Goal: Task Accomplishment & Management: Use online tool/utility

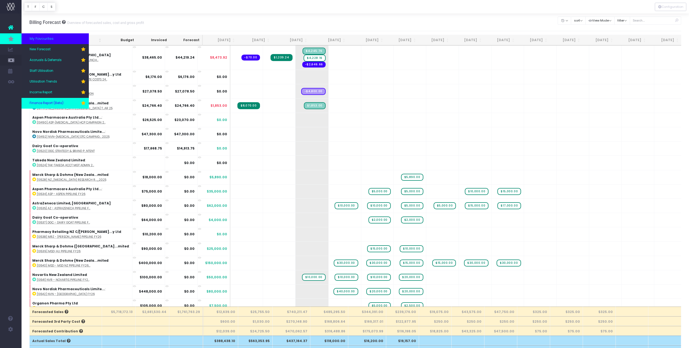
click at [52, 100] on link "Finance Report (Beta)" at bounding box center [55, 103] width 67 height 11
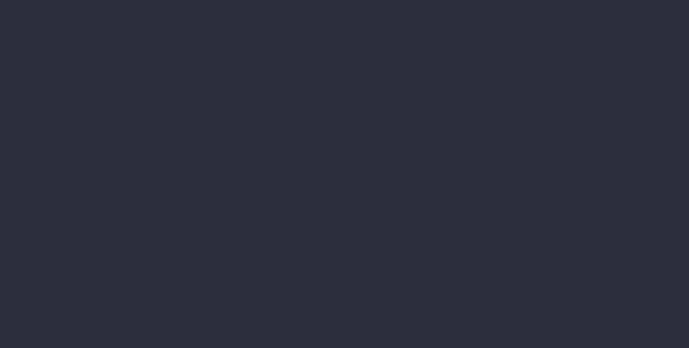
select select "finances"
select select "job"
select select "revrec"
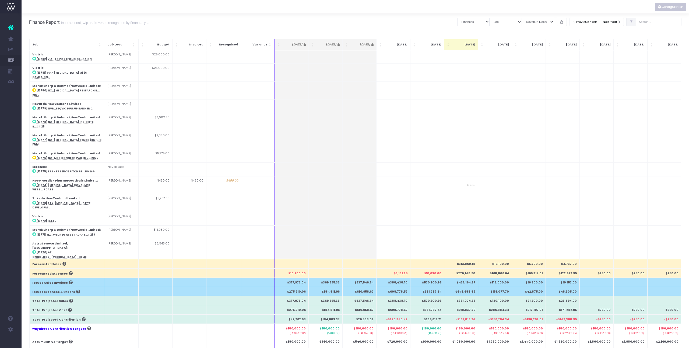
click at [666, 9] on button "Configuration" at bounding box center [670, 7] width 31 height 8
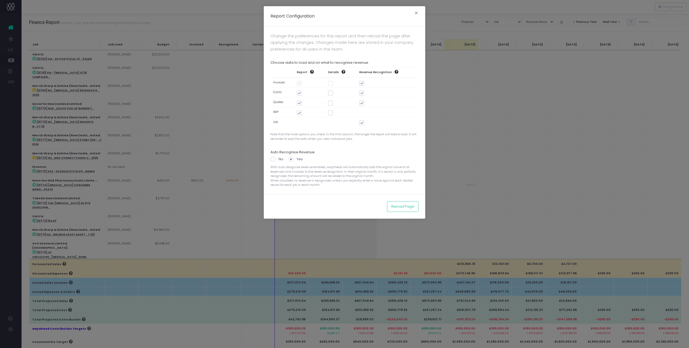
click at [299, 103] on span at bounding box center [299, 103] width 5 height 5
click at [305, 103] on input "checkbox" at bounding box center [306, 101] width 3 height 3
checkbox input "false"
click at [299, 113] on span at bounding box center [299, 113] width 5 height 5
click at [305, 113] on input "checkbox" at bounding box center [306, 111] width 3 height 3
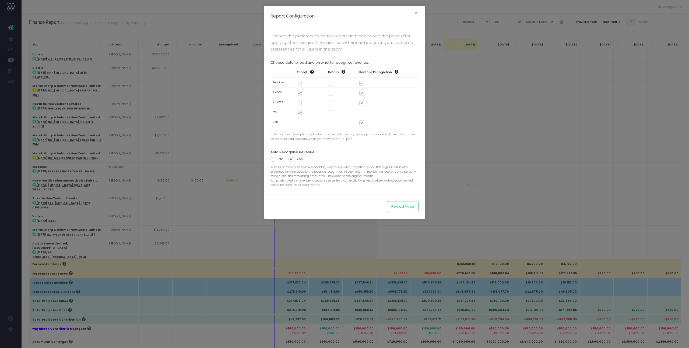
checkbox input "false"
click at [402, 204] on button "Reload Page" at bounding box center [402, 206] width 31 height 11
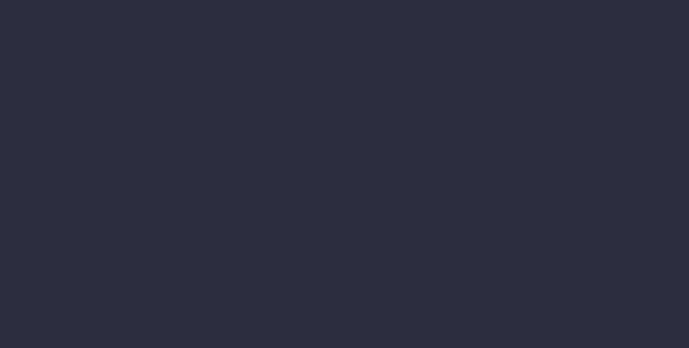
select select "finances"
select select "job"
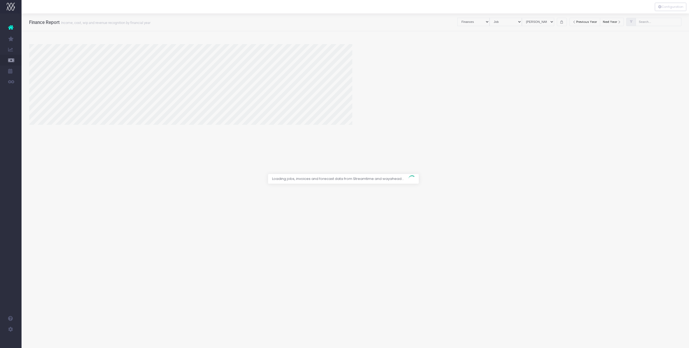
select select "revrec"
